Goal: Transaction & Acquisition: Purchase product/service

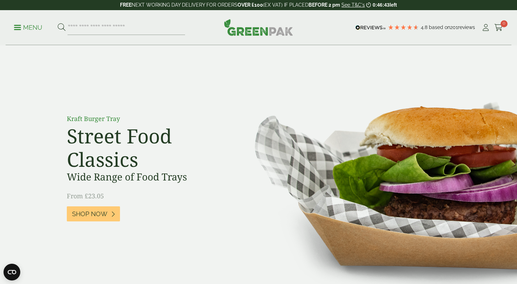
click at [24, 29] on p "Menu" at bounding box center [28, 27] width 28 height 8
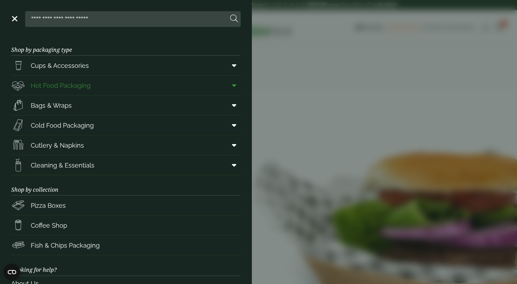
click at [63, 87] on span "Hot Food Packaging" at bounding box center [61, 85] width 60 height 9
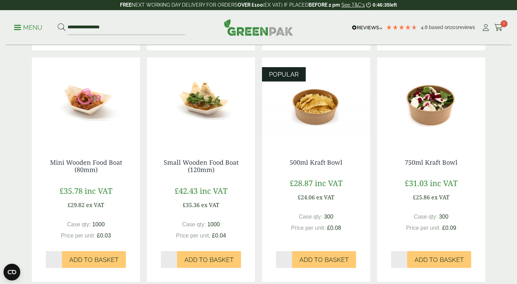
scroll to position [396, 0]
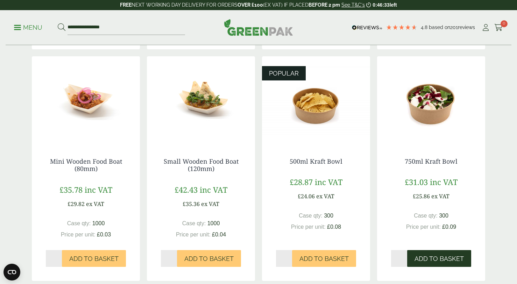
click at [427, 257] on span "Add to Basket" at bounding box center [439, 259] width 49 height 8
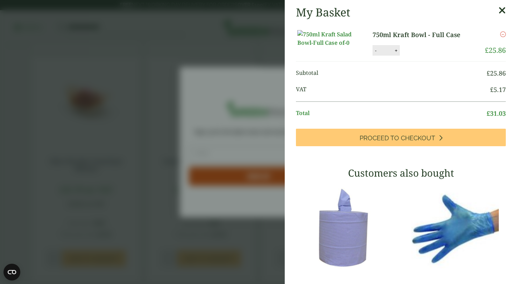
click at [189, 235] on aside "My Basket 750ml Kraft Bowl - Full Case 750ml Kraft Bowl - Full Case quantity - …" at bounding box center [258, 142] width 517 height 284
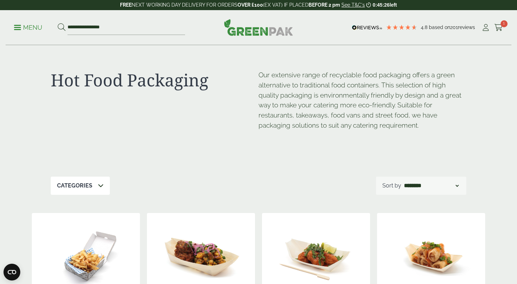
scroll to position [0, 0]
click at [118, 31] on input "**********" at bounding box center [127, 27] width 118 height 15
drag, startPoint x: 112, startPoint y: 23, endPoint x: 60, endPoint y: 23, distance: 52.1
click at [60, 23] on form "**********" at bounding box center [121, 27] width 127 height 15
drag, startPoint x: 113, startPoint y: 27, endPoint x: 64, endPoint y: 26, distance: 48.6
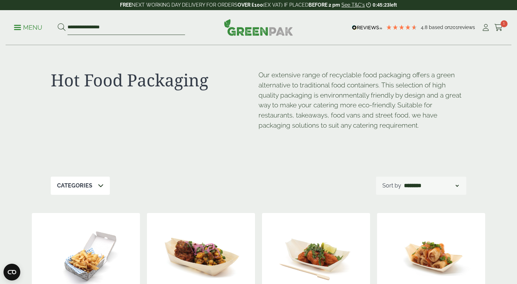
click at [64, 26] on form "**********" at bounding box center [121, 27] width 127 height 15
type input "*"
click at [61, 27] on button at bounding box center [62, 27] width 8 height 9
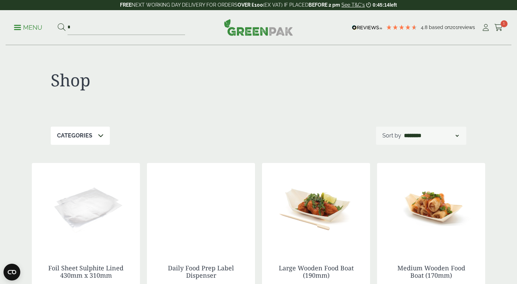
click at [27, 28] on p "Menu" at bounding box center [28, 27] width 28 height 8
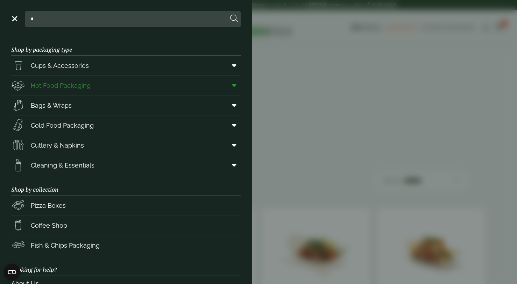
click at [63, 84] on span "Hot Food Packaging" at bounding box center [61, 85] width 60 height 9
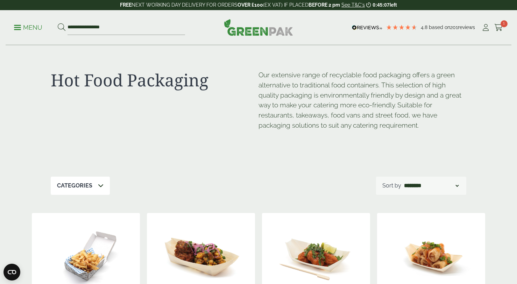
click at [94, 186] on div "Categories" at bounding box center [80, 186] width 59 height 18
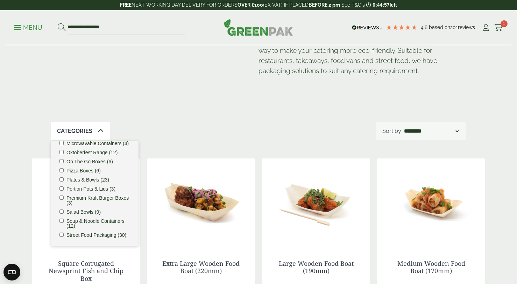
scroll to position [199, 0]
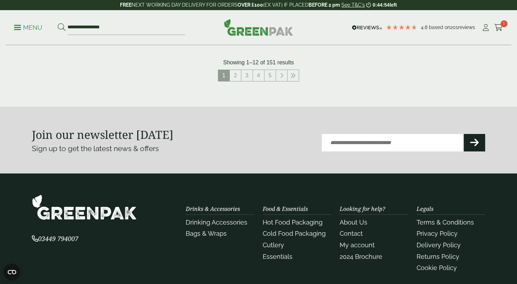
scroll to position [877, 0]
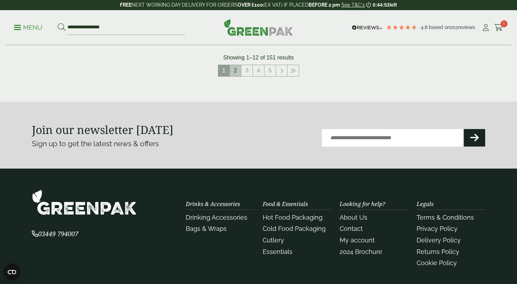
click at [235, 69] on link "2" at bounding box center [235, 70] width 11 height 11
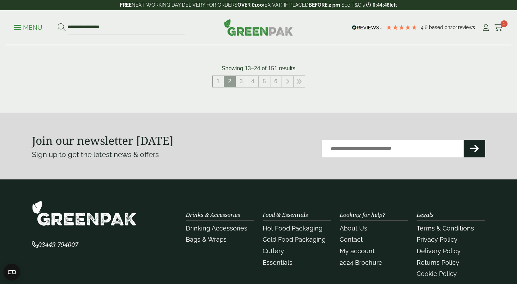
scroll to position [871, 0]
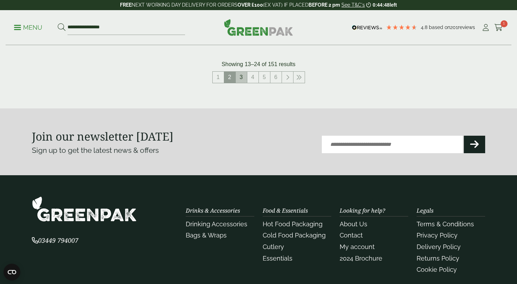
click at [241, 75] on link "3" at bounding box center [241, 77] width 11 height 11
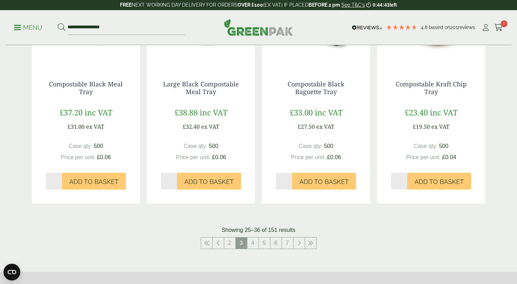
scroll to position [736, 0]
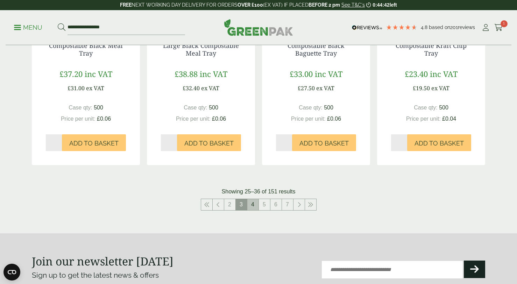
click at [252, 203] on link "4" at bounding box center [252, 204] width 11 height 11
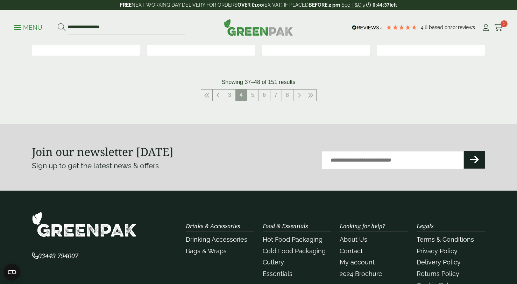
scroll to position [841, 0]
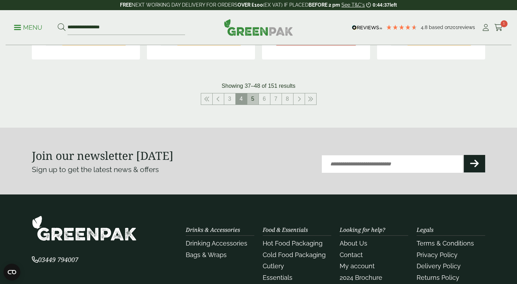
click at [251, 93] on link "5" at bounding box center [252, 98] width 11 height 11
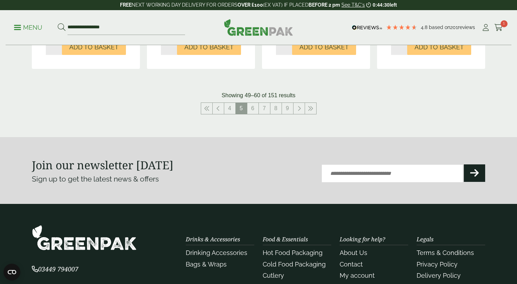
scroll to position [809, 0]
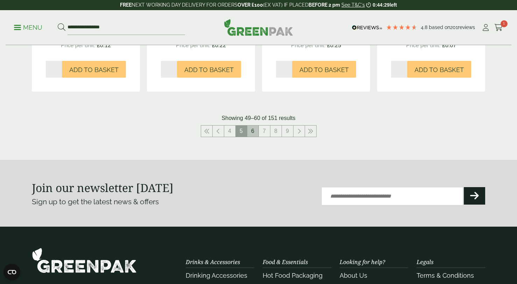
click at [253, 131] on link "6" at bounding box center [252, 131] width 11 height 11
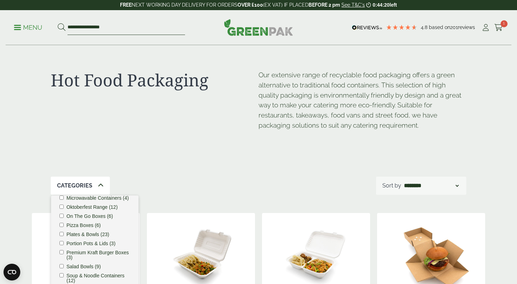
drag, startPoint x: 129, startPoint y: 32, endPoint x: 64, endPoint y: 30, distance: 65.8
click at [64, 30] on form "**********" at bounding box center [121, 27] width 127 height 15
drag, startPoint x: 114, startPoint y: 26, endPoint x: 57, endPoint y: 26, distance: 57.4
click at [57, 26] on ul "**********" at bounding box center [99, 27] width 171 height 15
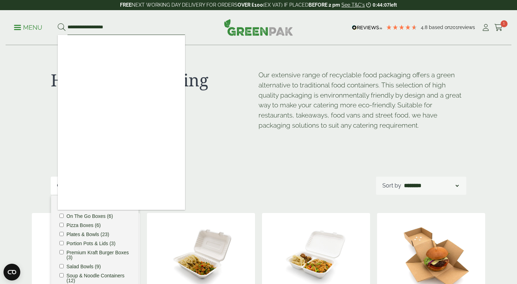
type input "**********"
click at [61, 27] on button at bounding box center [62, 27] width 8 height 9
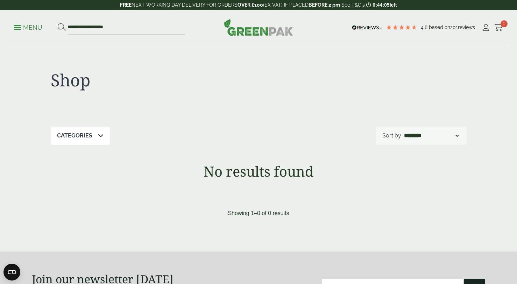
click at [117, 26] on input "**********" at bounding box center [127, 27] width 118 height 15
click at [32, 26] on p "Menu" at bounding box center [28, 27] width 28 height 8
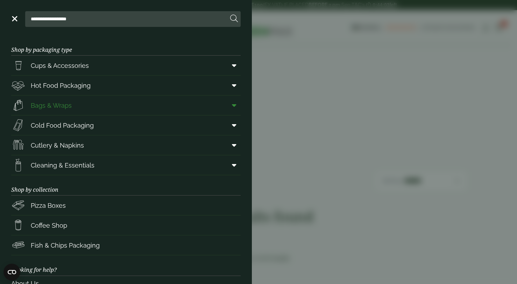
click at [34, 106] on span "Bags & Wraps" at bounding box center [51, 105] width 41 height 9
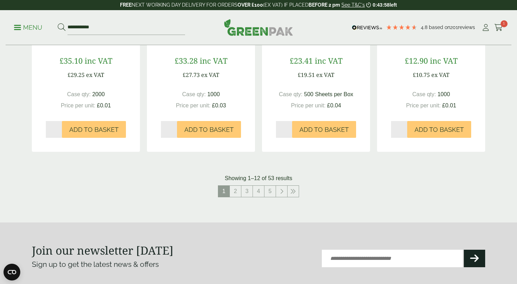
scroll to position [723, 0]
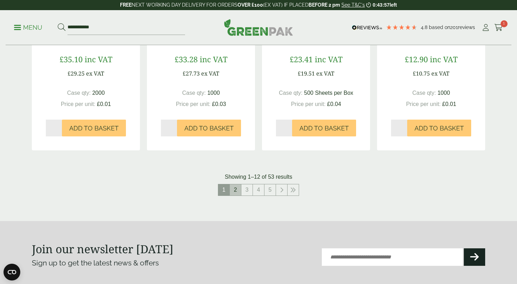
click at [239, 190] on link "2" at bounding box center [235, 189] width 11 height 11
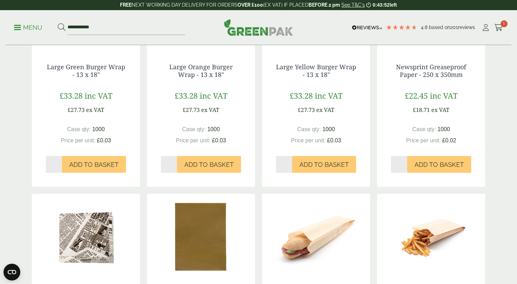
scroll to position [779, 0]
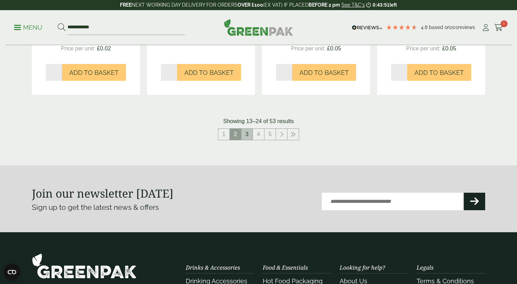
click at [249, 133] on link "3" at bounding box center [246, 134] width 11 height 11
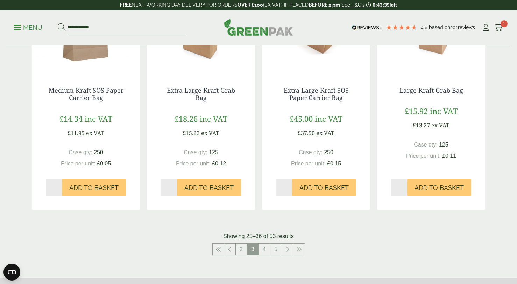
scroll to position [664, 0]
click at [265, 246] on link "4" at bounding box center [264, 248] width 11 height 11
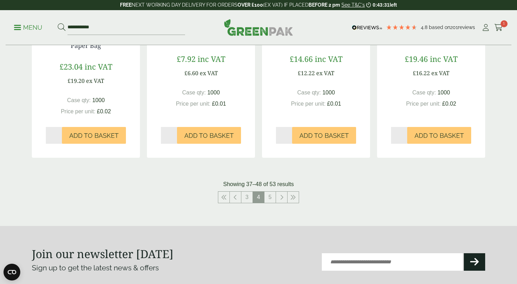
scroll to position [727, 0]
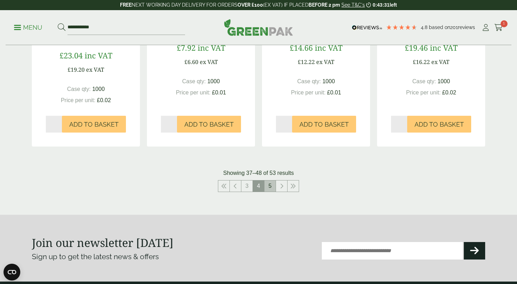
click at [272, 180] on link "5" at bounding box center [269, 185] width 11 height 11
